Goal: Task Accomplishment & Management: Use online tool/utility

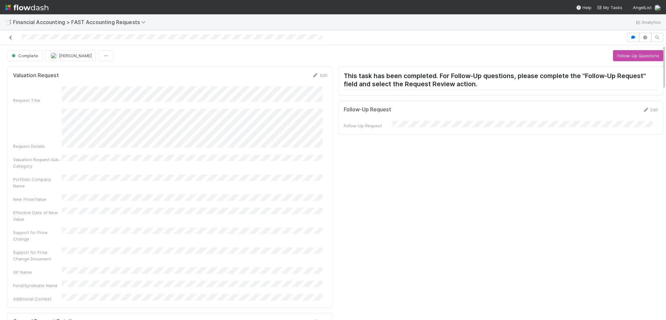
click at [10, 37] on icon at bounding box center [10, 37] width 7 height 4
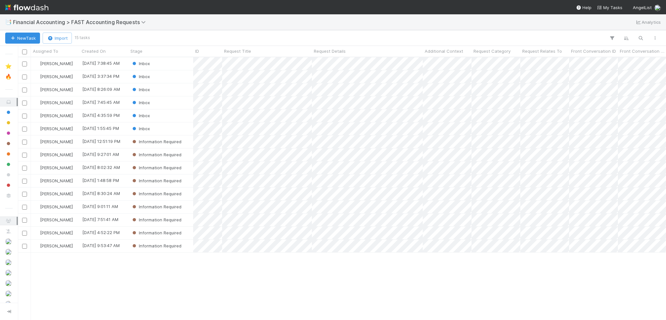
scroll to position [258, 644]
click at [173, 78] on div "Inbox" at bounding box center [161, 76] width 65 height 13
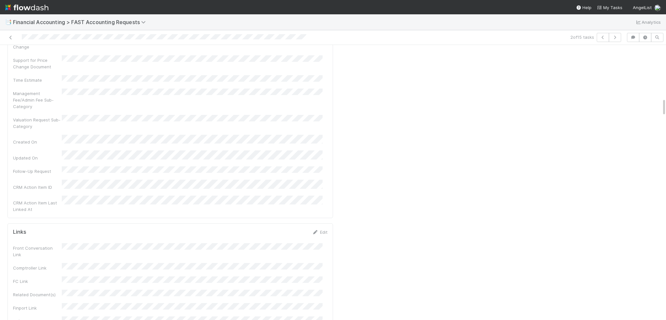
scroll to position [814, 0]
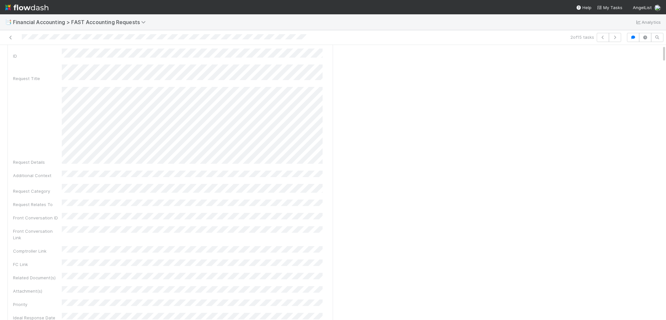
scroll to position [0, 0]
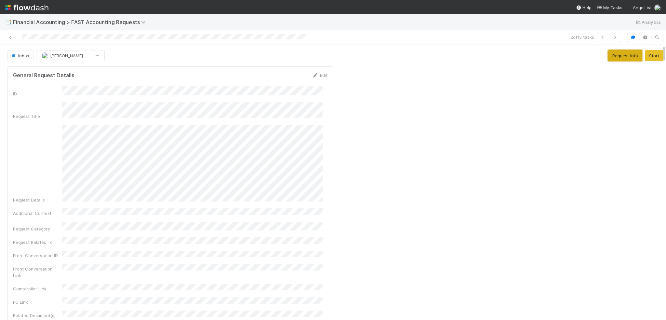
click at [617, 57] on button "Request Info" at bounding box center [626, 55] width 34 height 11
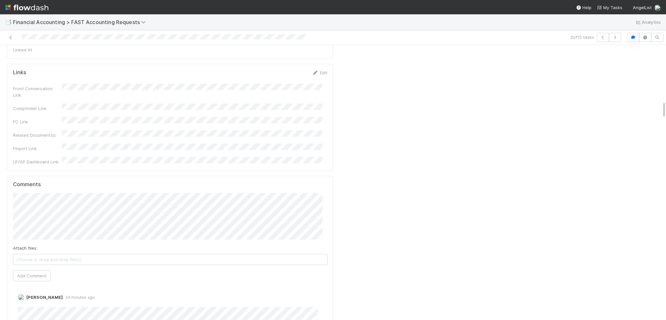
scroll to position [879, 0]
click at [57, 100] on button "Madison Friedman" at bounding box center [42, 104] width 49 height 9
click at [64, 252] on span "Choose or drag and drop file(s)" at bounding box center [170, 257] width 314 height 10
click at [37, 267] on button "Add Comment" at bounding box center [32, 272] width 38 height 11
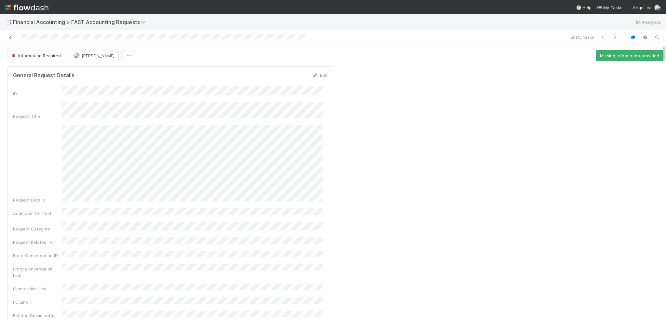
click at [12, 37] on icon at bounding box center [10, 37] width 7 height 4
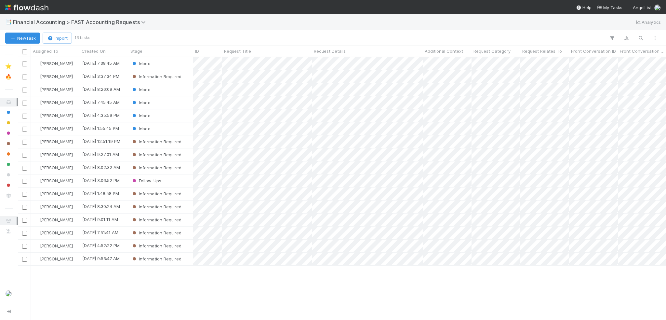
scroll to position [258, 644]
click at [175, 77] on span "Information Required" at bounding box center [156, 76] width 50 height 5
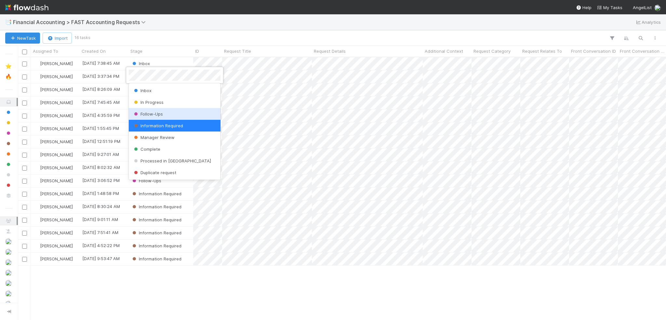
click at [170, 114] on div "Follow-Ups" at bounding box center [175, 114] width 92 height 12
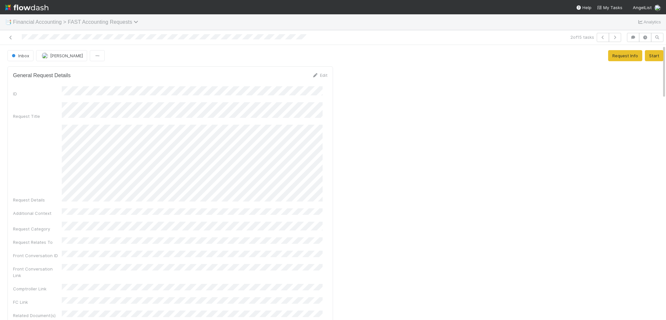
click at [27, 23] on span "Financial Accounting > FAST Accounting Requests" at bounding box center [77, 22] width 129 height 6
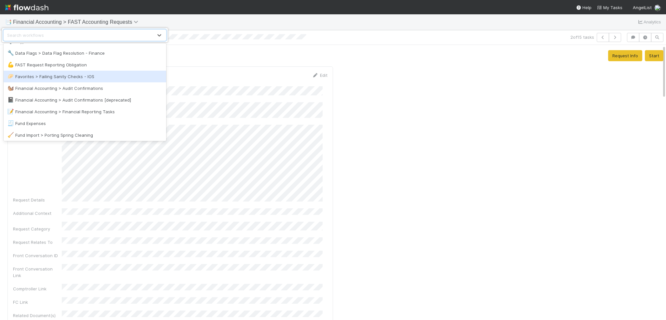
scroll to position [130, 0]
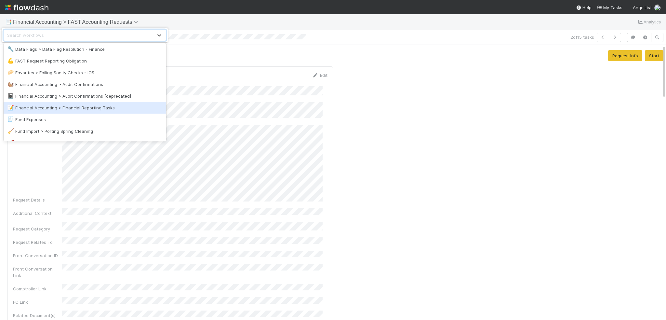
click at [58, 102] on div "📝 Financial Accounting > Financial Reporting Tasks" at bounding box center [85, 108] width 163 height 12
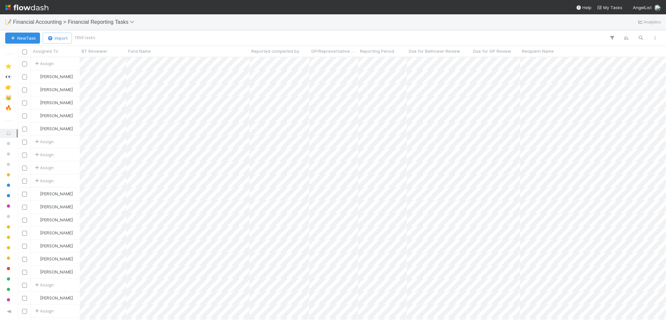
scroll to position [258, 644]
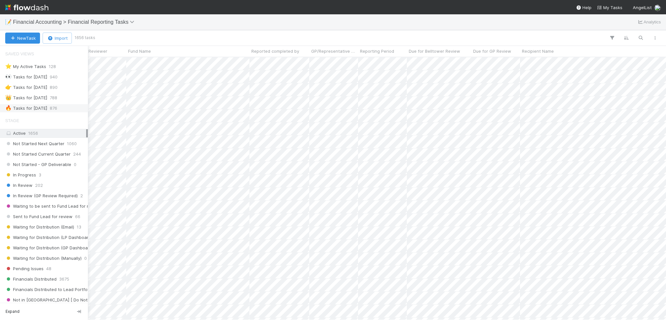
click at [26, 104] on div "🔥 Tasks for [DATE] 876" at bounding box center [44, 108] width 88 height 9
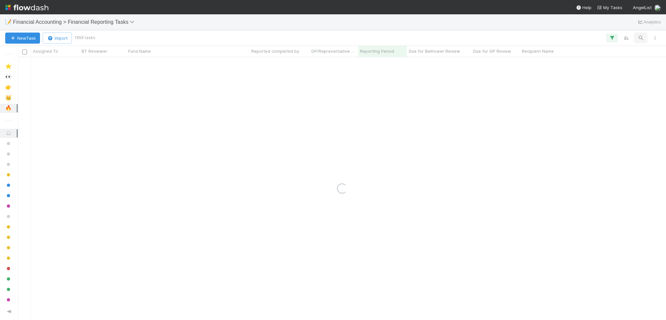
click at [637, 38] on button "button" at bounding box center [641, 38] width 12 height 9
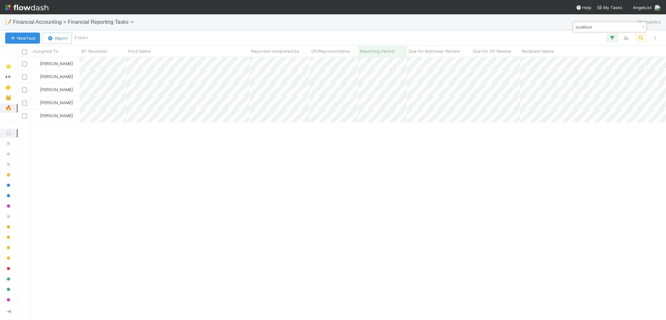
scroll to position [258, 644]
type input "coalition"
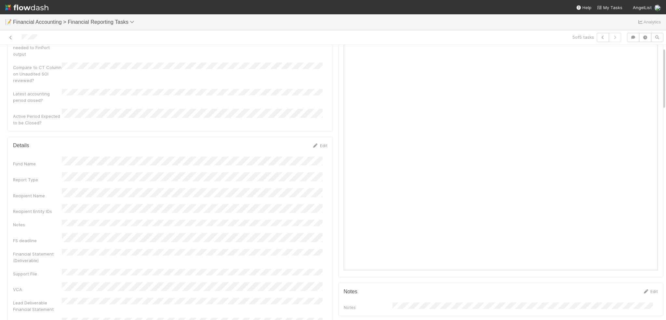
scroll to position [98, 0]
click at [319, 143] on link "Edit" at bounding box center [319, 145] width 15 height 5
click at [293, 142] on button "Save" at bounding box center [293, 147] width 19 height 11
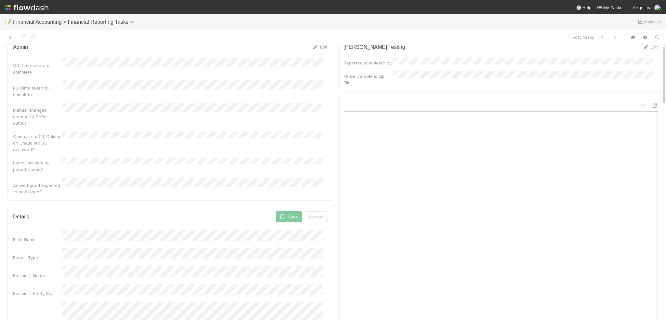
scroll to position [0, 0]
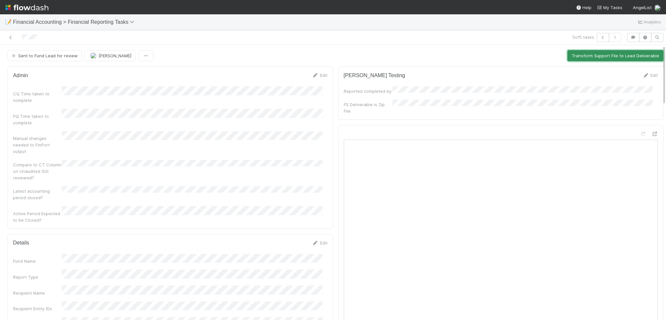
click at [585, 50] on button "Transform Support File to Lead Deliverable" at bounding box center [616, 55] width 96 height 11
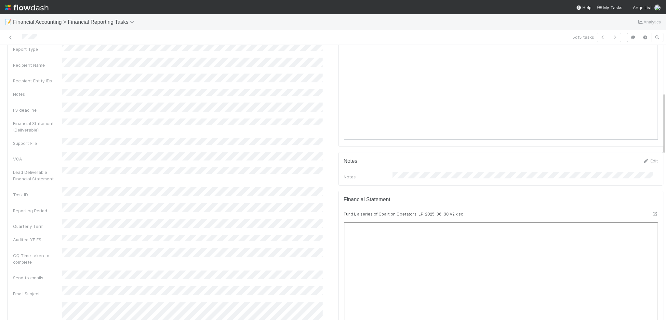
scroll to position [130, 0]
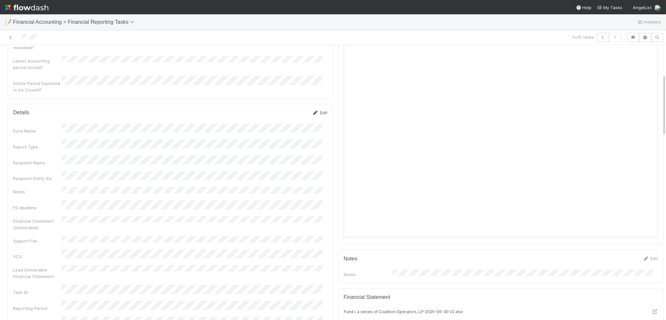
click at [315, 110] on link "Edit" at bounding box center [319, 112] width 15 height 5
click at [289, 109] on button "Save" at bounding box center [293, 114] width 19 height 11
click at [322, 110] on link "Edit" at bounding box center [319, 112] width 15 height 5
click at [305, 109] on button "Cancel" at bounding box center [316, 114] width 23 height 11
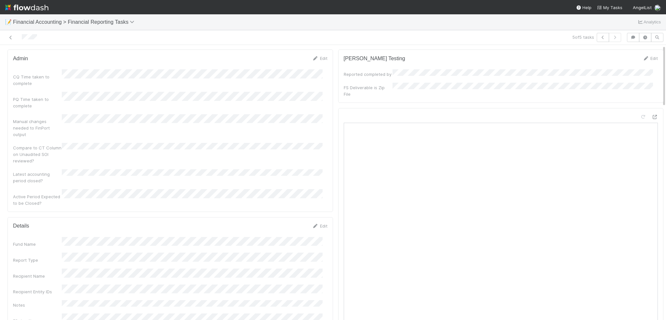
scroll to position [0, 0]
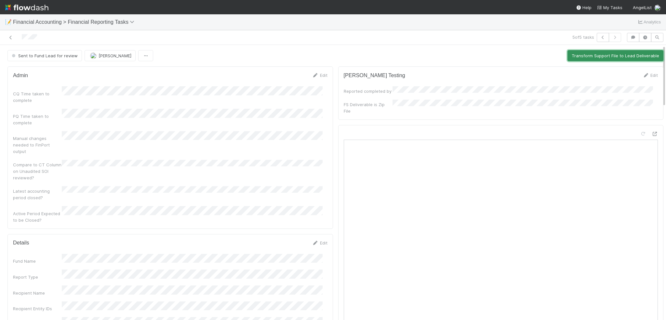
click at [582, 51] on button "Transform Support File to Lead Deliverable" at bounding box center [616, 55] width 96 height 11
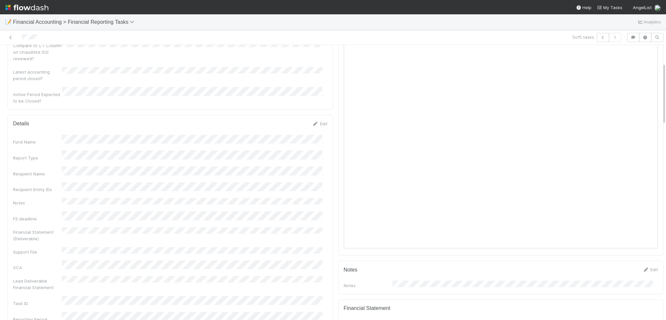
scroll to position [163, 0]
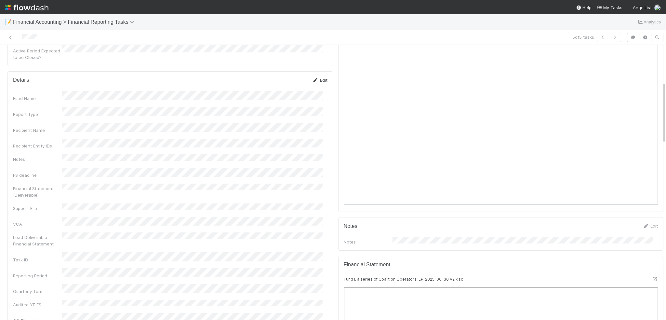
click at [318, 77] on link "Edit" at bounding box center [319, 79] width 15 height 5
click at [284, 77] on button "Save" at bounding box center [293, 82] width 19 height 11
